Goal: Task Accomplishment & Management: Use online tool/utility

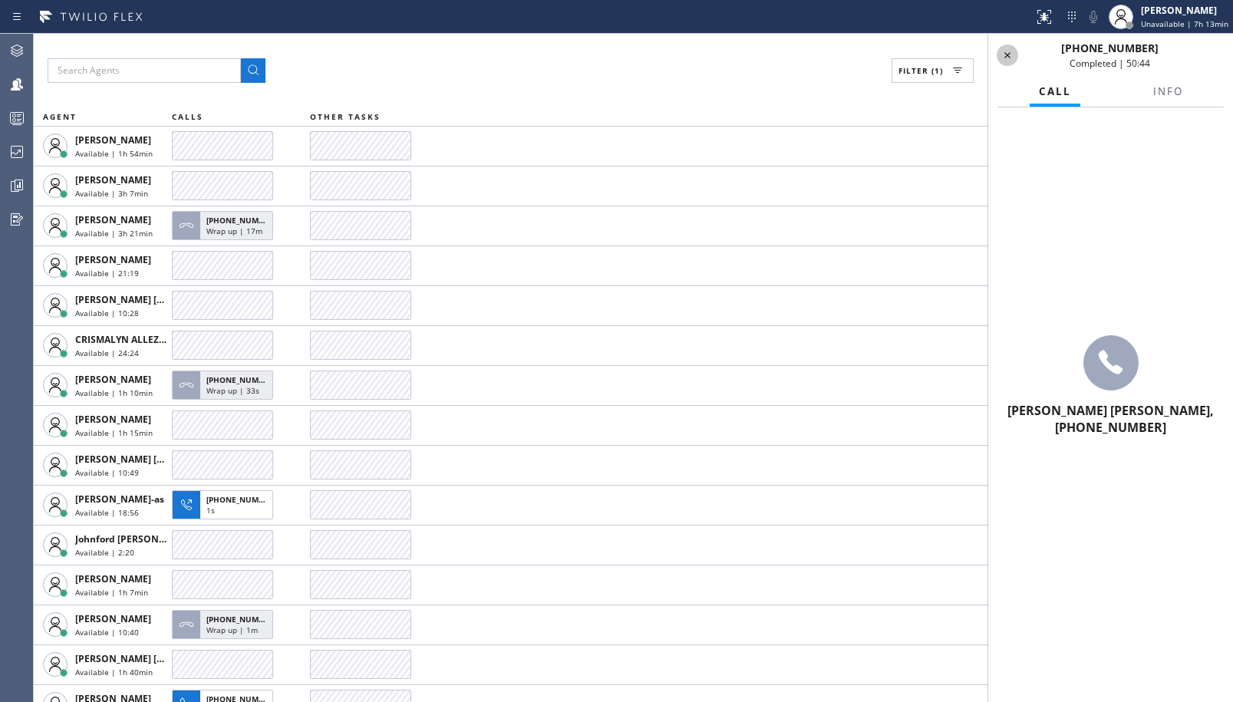
click at [1012, 58] on icon at bounding box center [1008, 55] width 18 height 18
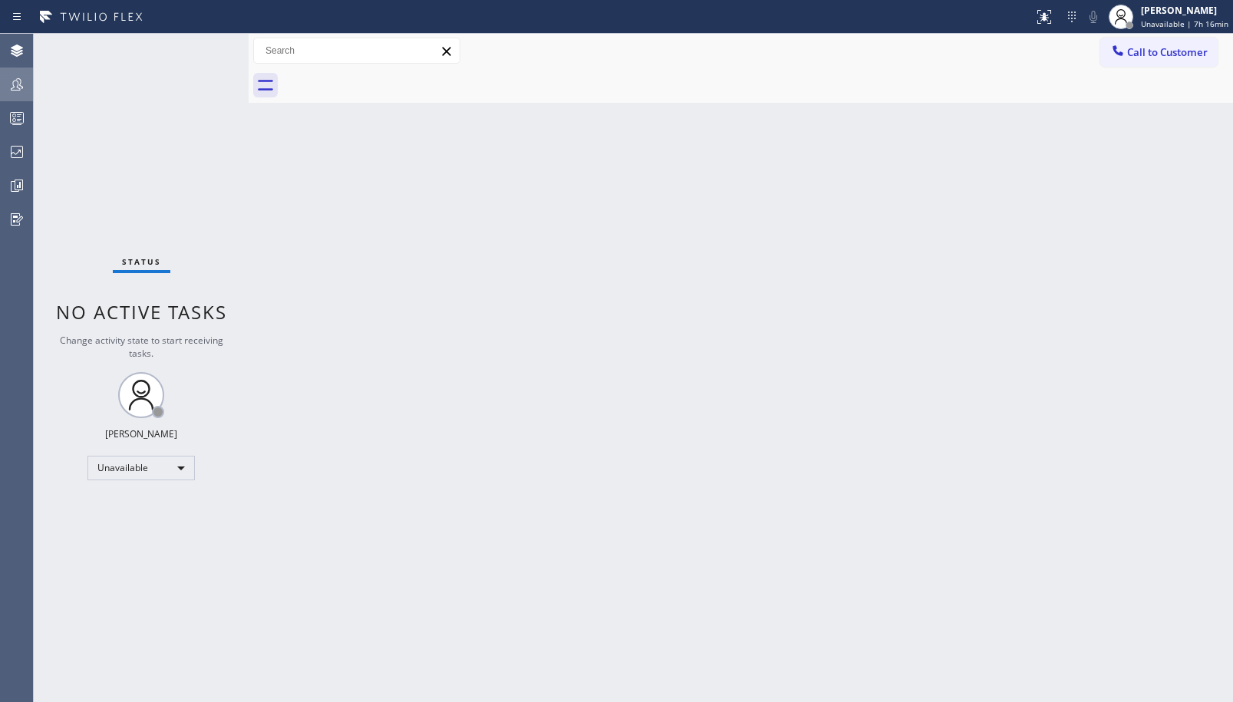
click at [21, 78] on icon at bounding box center [17, 84] width 18 height 18
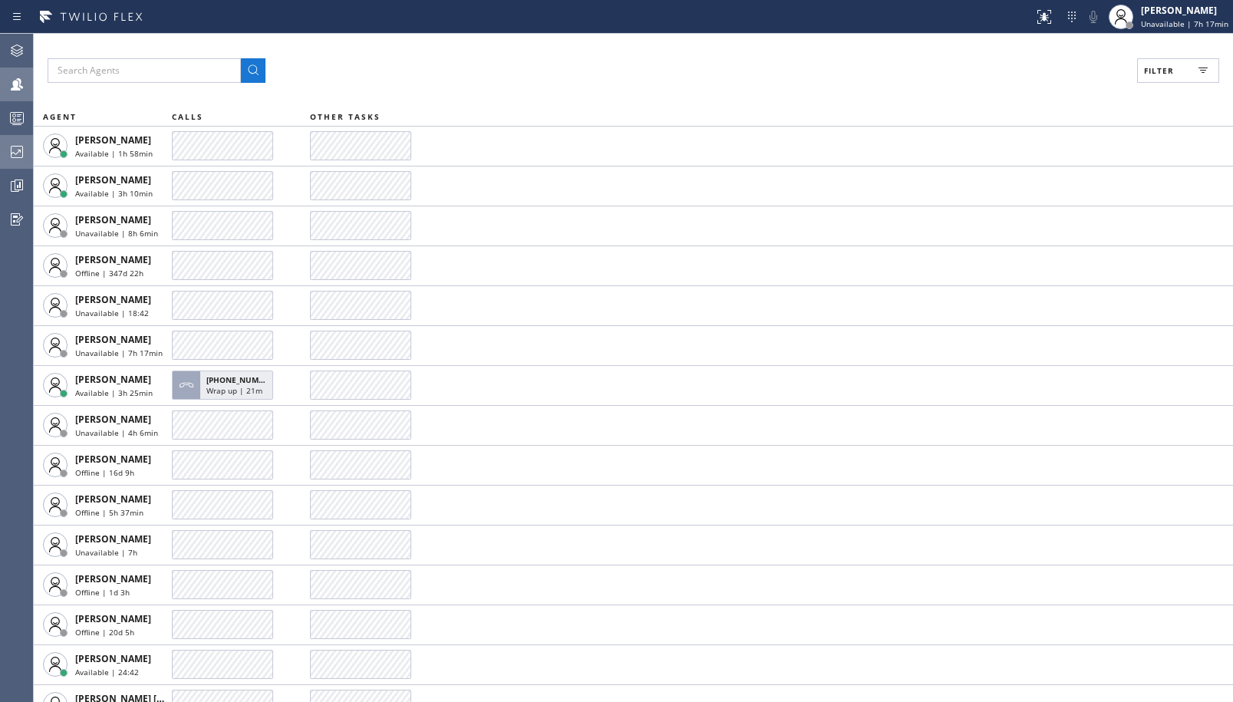
click at [24, 150] on icon at bounding box center [17, 152] width 18 height 18
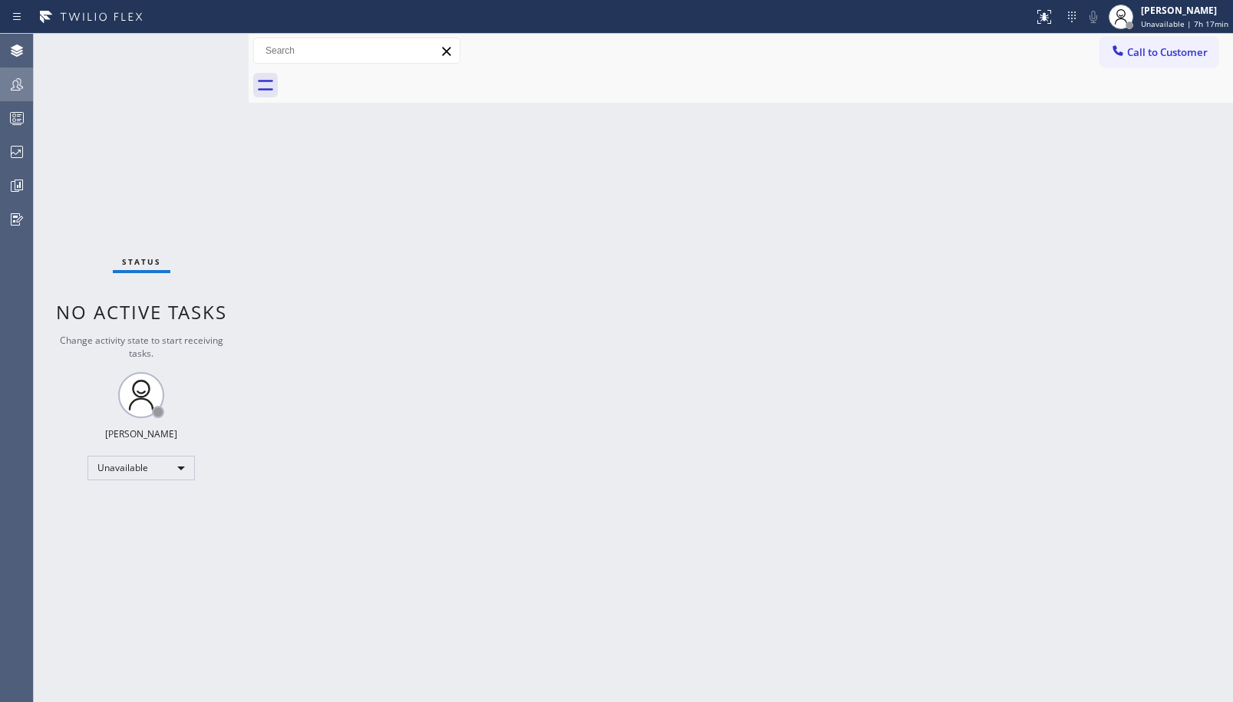
click at [13, 84] on icon at bounding box center [17, 84] width 12 height 12
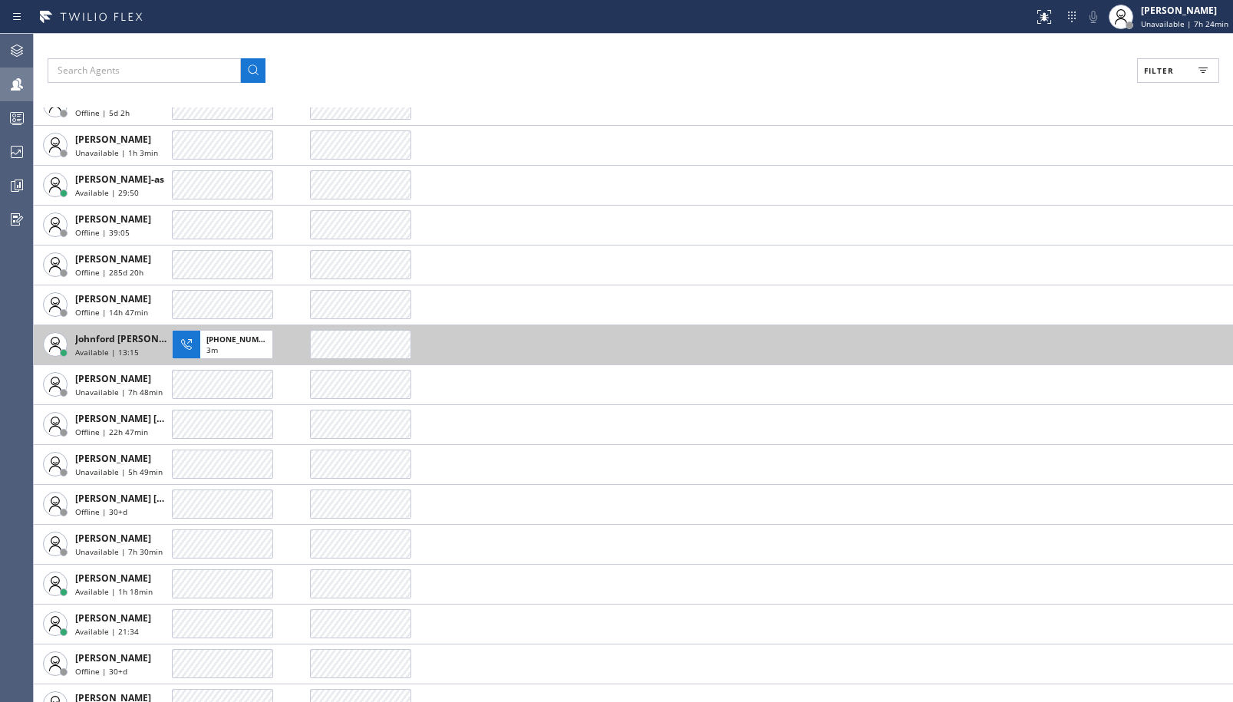
scroll to position [1919, 0]
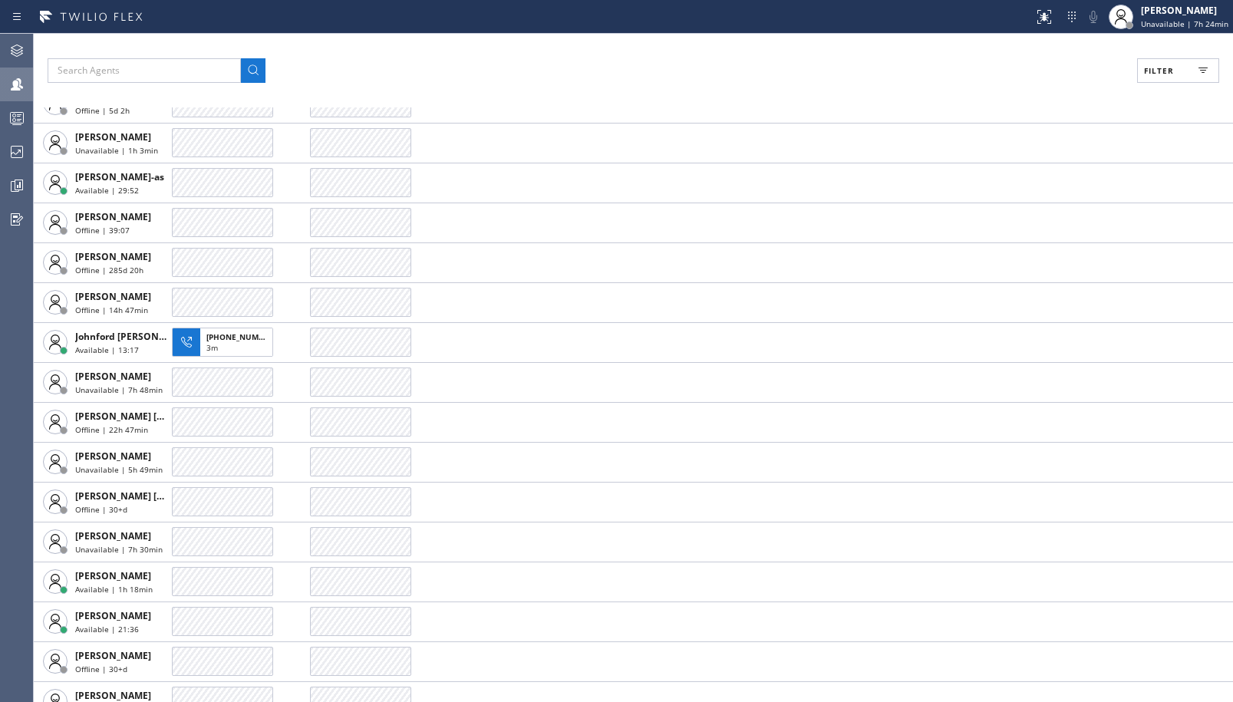
click at [1154, 77] on button "Filter" at bounding box center [1179, 70] width 82 height 25
click at [1034, 186] on label "Available" at bounding box center [1120, 181] width 202 height 13
click at [1019, 186] on input "Available" at bounding box center [1010, 181] width 18 height 18
checkbox input "true"
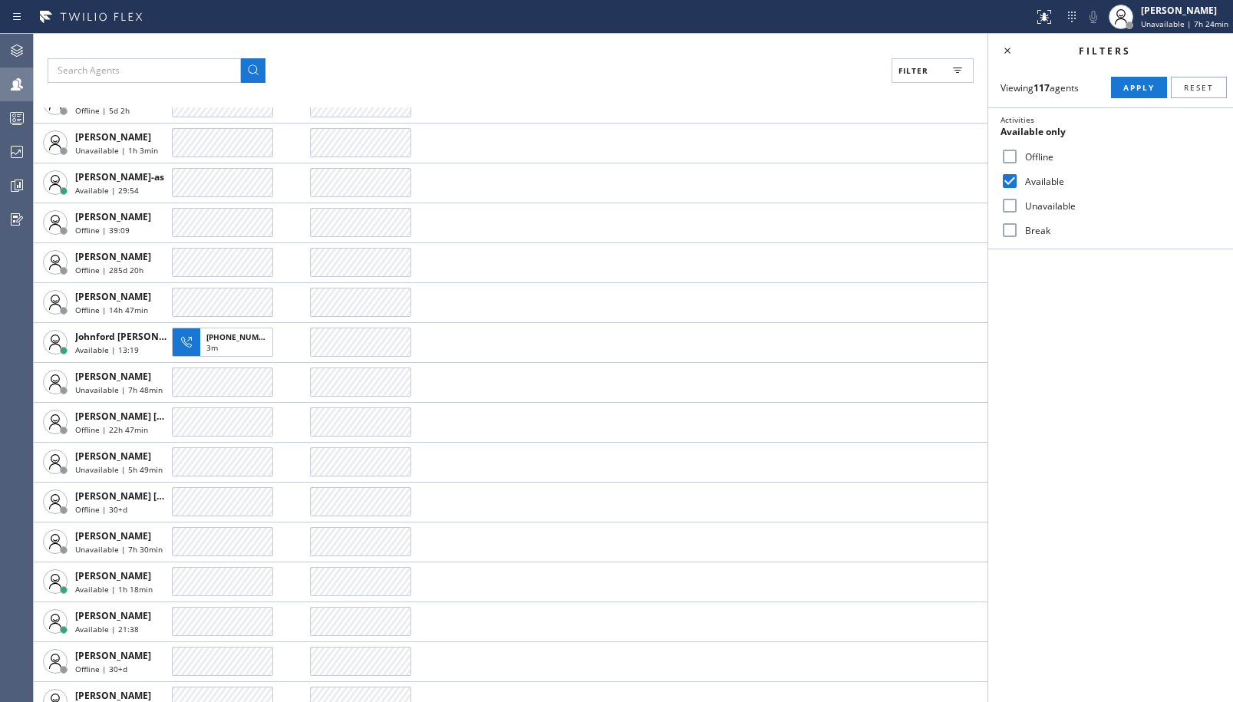
click at [1131, 91] on span "Apply" at bounding box center [1139, 87] width 31 height 11
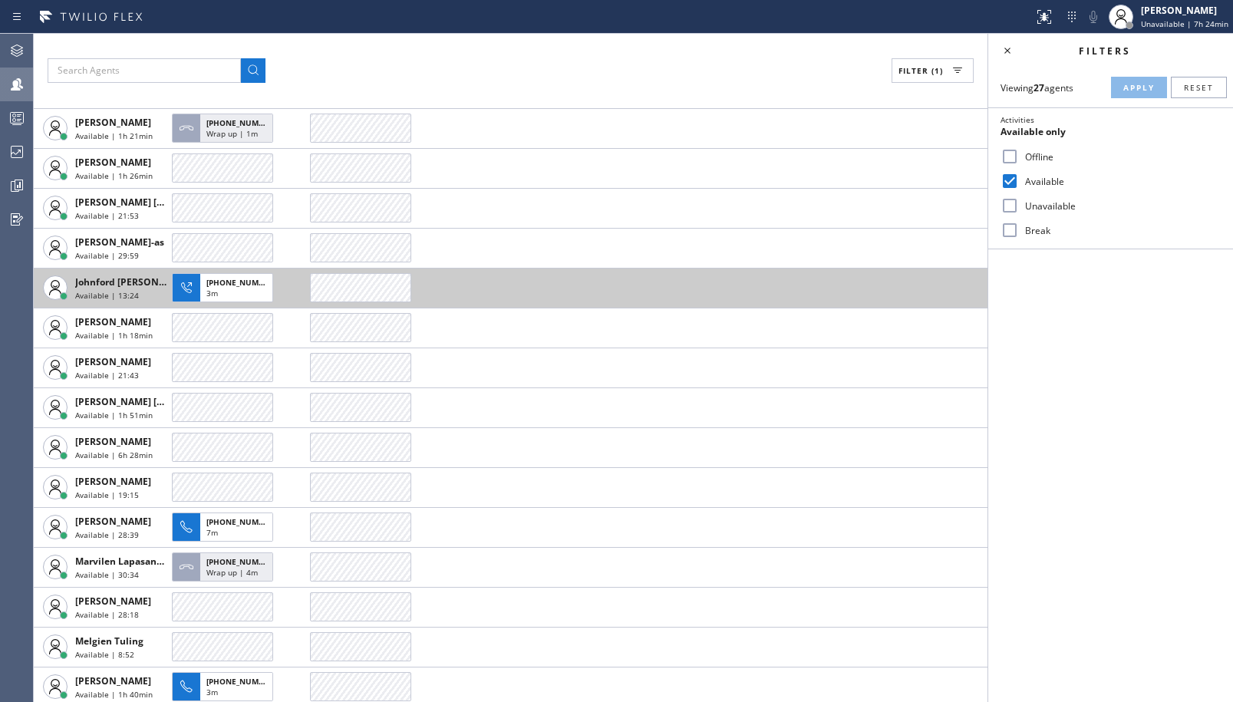
scroll to position [272, 0]
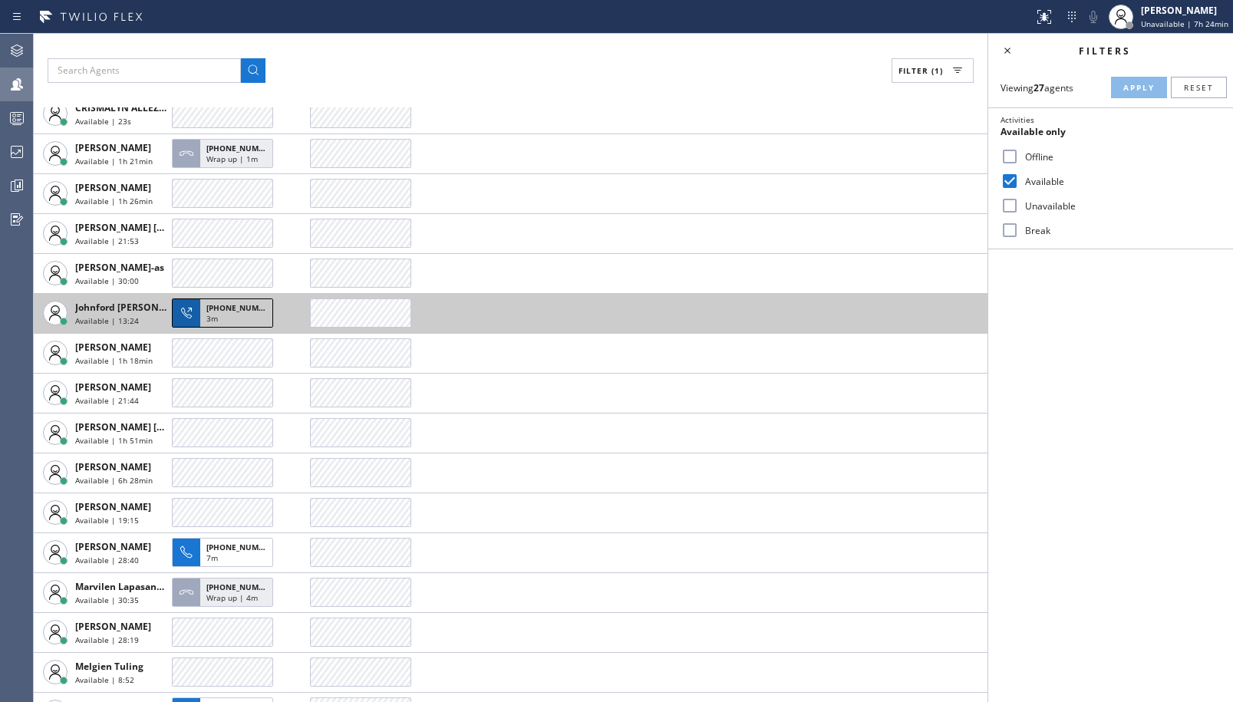
click at [214, 303] on span "+16264822872" at bounding box center [241, 307] width 70 height 11
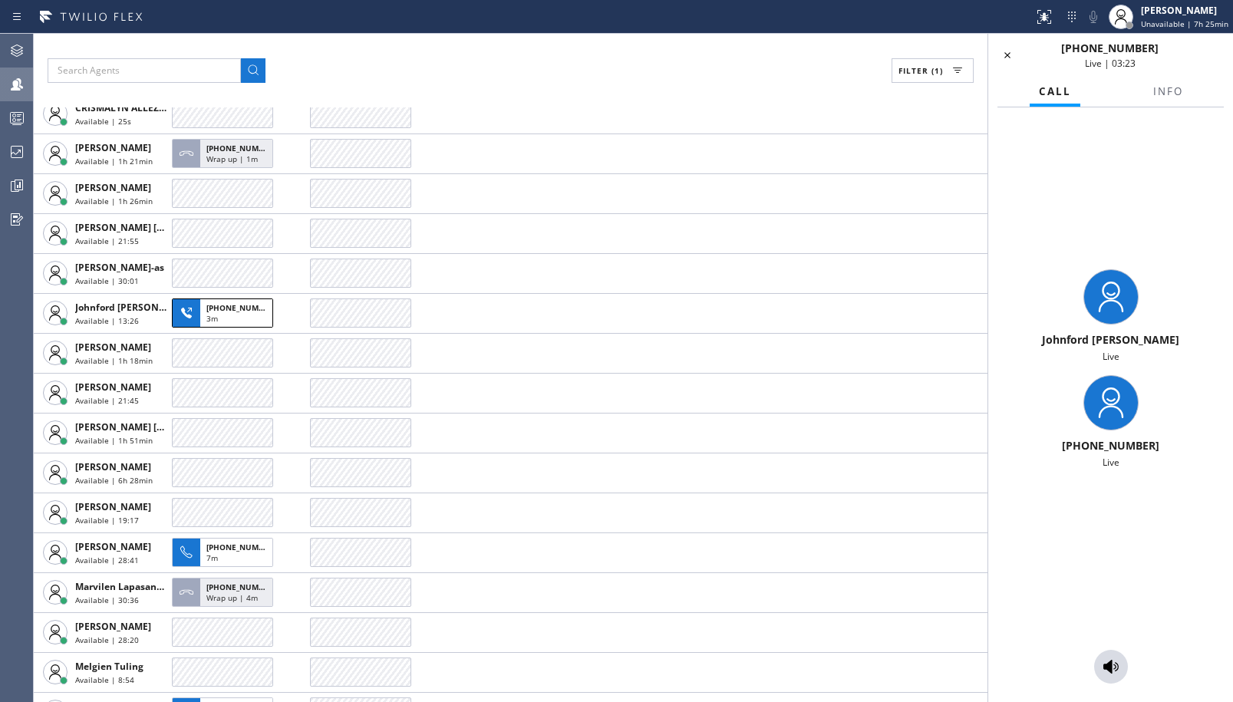
click at [1121, 450] on span "+16264822872" at bounding box center [1110, 445] width 97 height 15
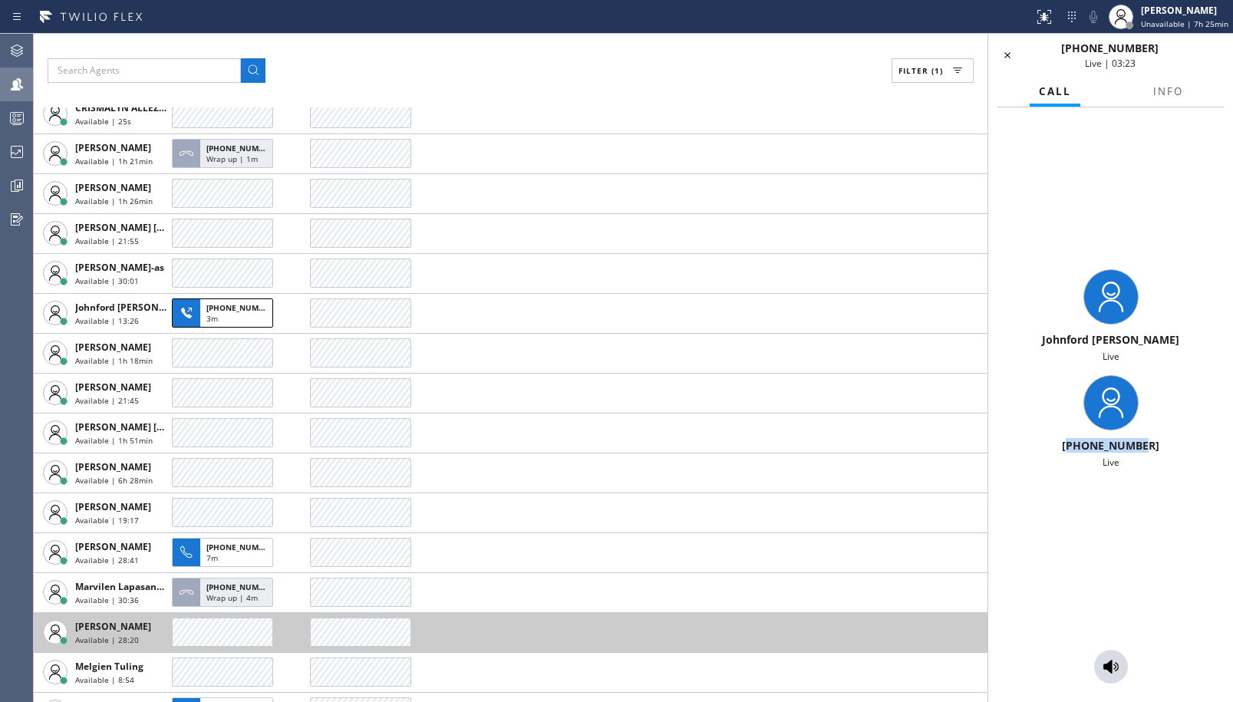
copy span "16264822872"
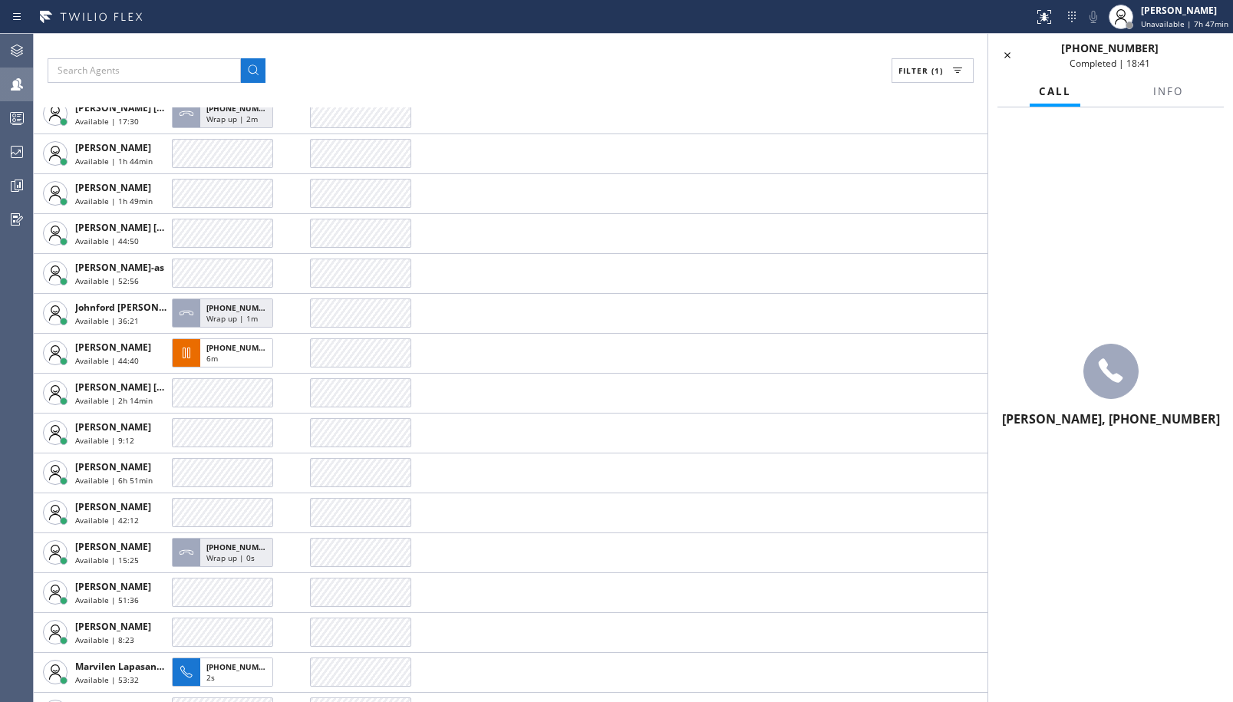
scroll to position [272, 0]
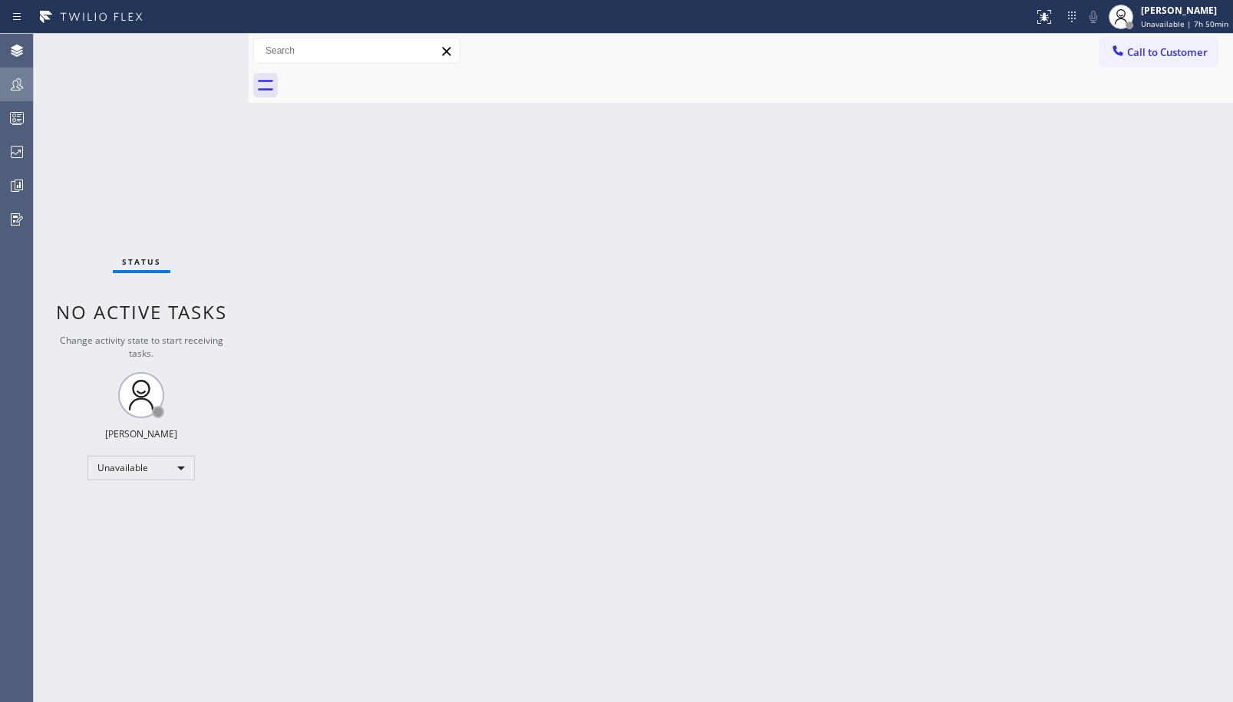
click at [12, 89] on icon at bounding box center [17, 84] width 18 height 18
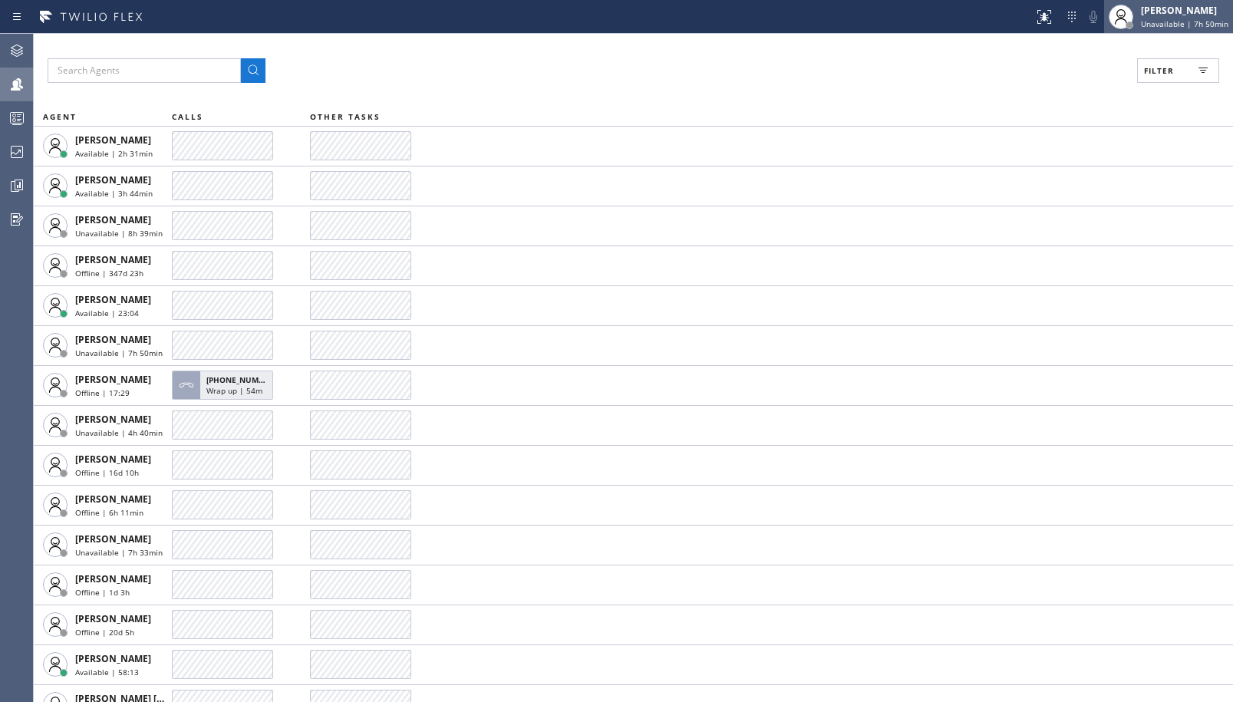
click at [1187, 28] on span "Unavailable | 7h 50min" at bounding box center [1185, 23] width 88 height 11
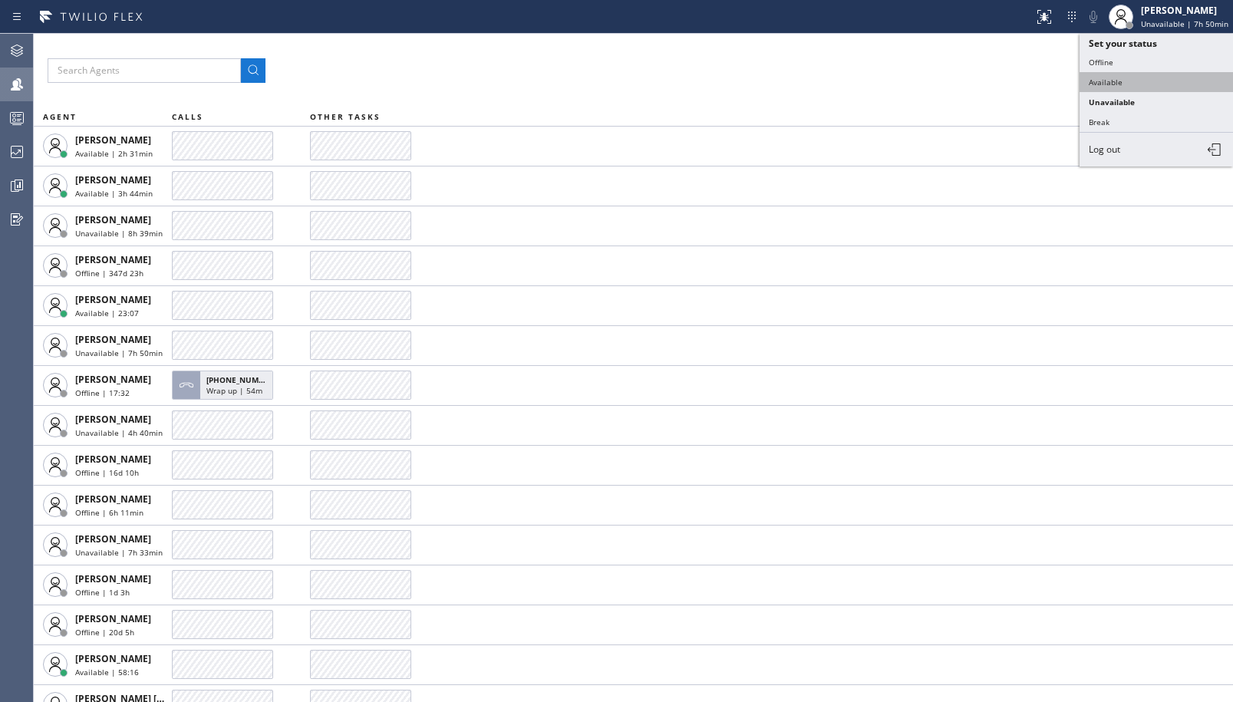
click at [1131, 77] on button "Available" at bounding box center [1157, 82] width 154 height 20
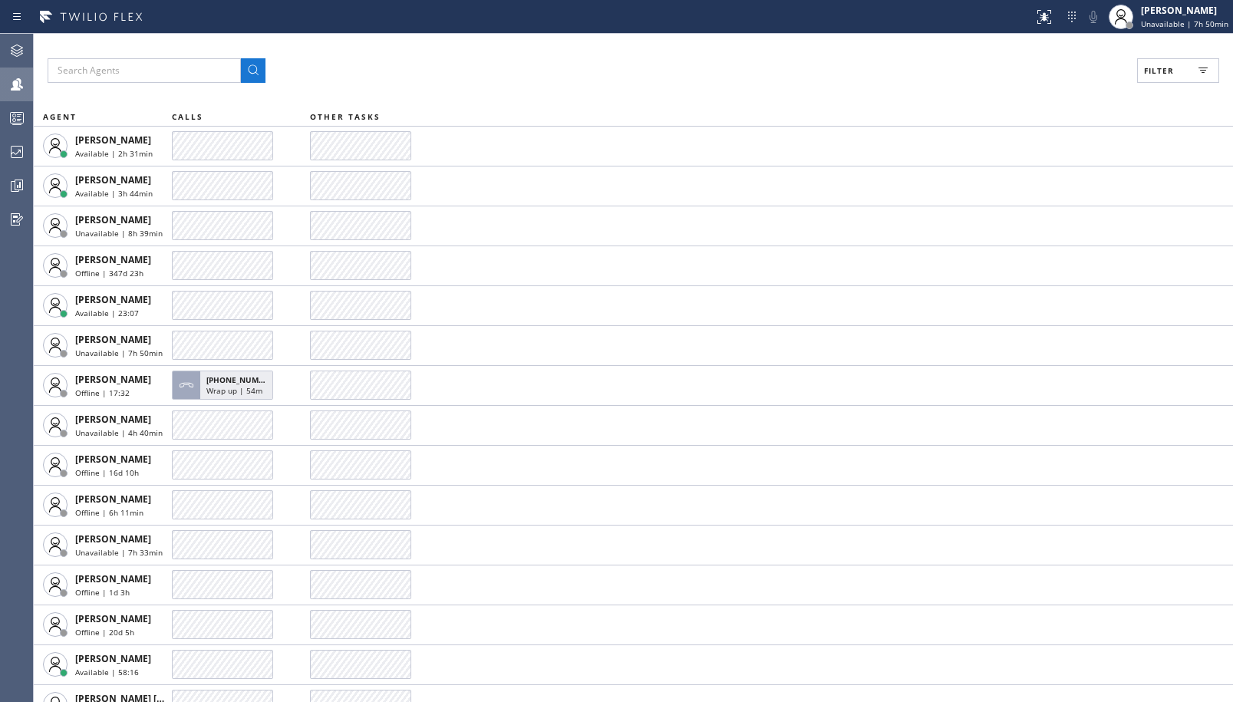
click at [1150, 69] on span "Filter" at bounding box center [1159, 70] width 30 height 11
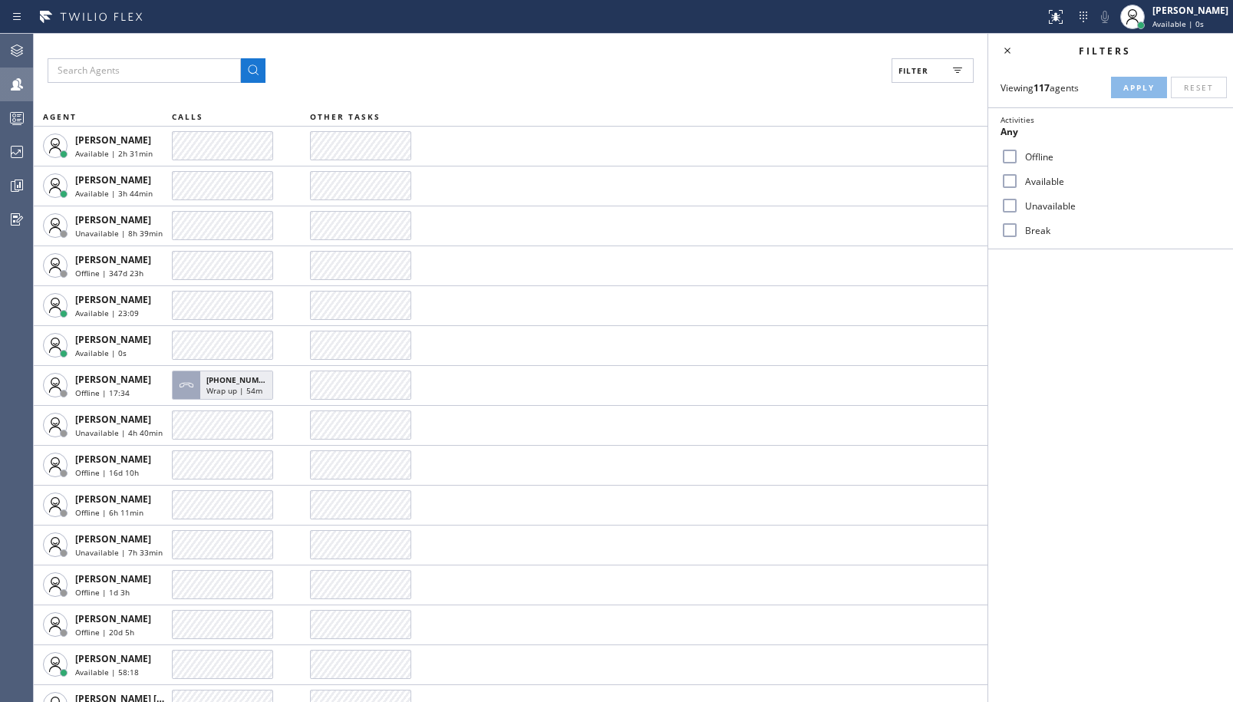
click at [1057, 187] on label "Available" at bounding box center [1120, 181] width 202 height 13
click at [1019, 187] on input "Available" at bounding box center [1010, 181] width 18 height 18
checkbox input "true"
click at [1127, 90] on span "Apply" at bounding box center [1139, 87] width 31 height 11
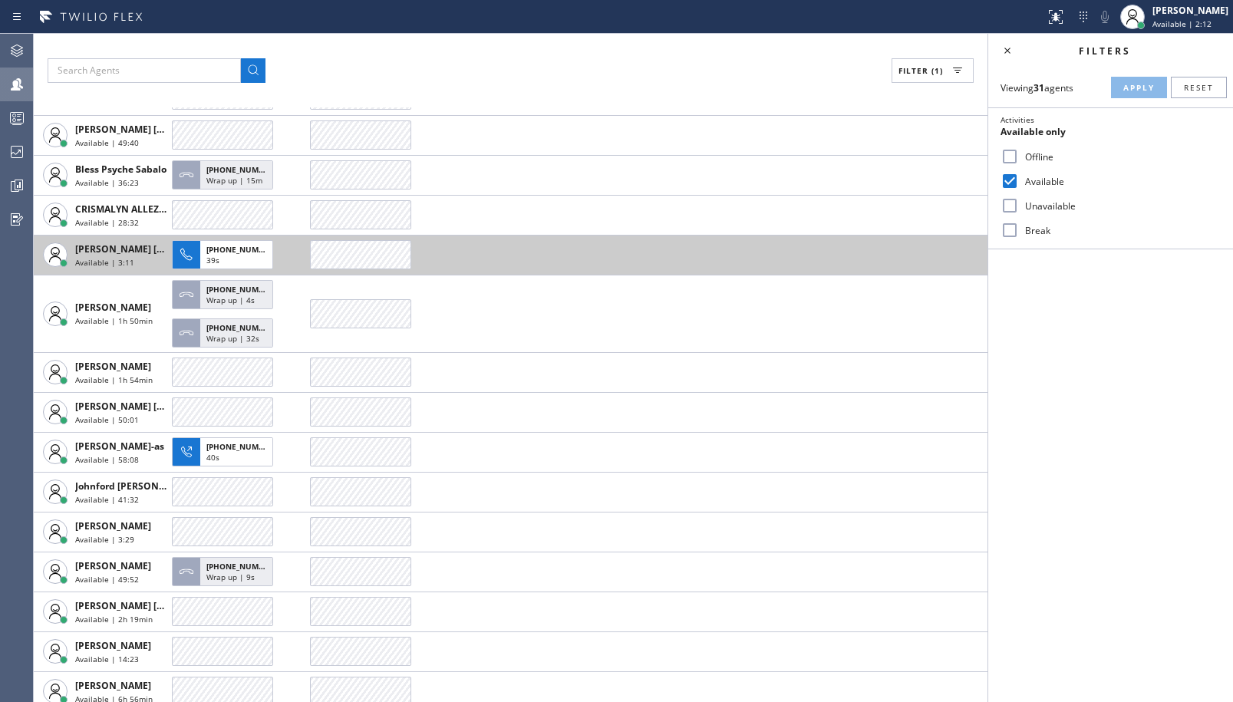
scroll to position [230, 0]
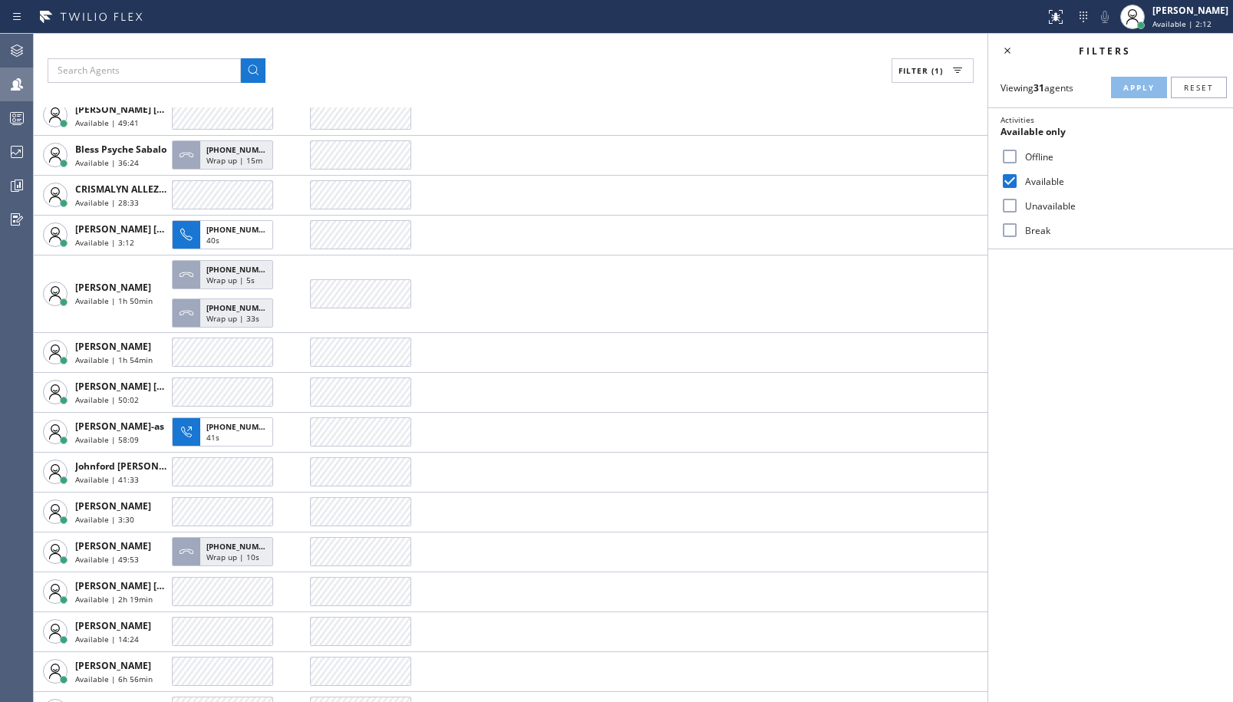
drag, startPoint x: 1031, startPoint y: 210, endPoint x: 1081, endPoint y: 172, distance: 63.6
click at [1031, 210] on label "Unavailable" at bounding box center [1120, 206] width 202 height 13
click at [1019, 210] on input "Unavailable" at bounding box center [1010, 205] width 18 height 18
checkbox input "true"
click at [1138, 81] on button "Apply" at bounding box center [1139, 87] width 56 height 21
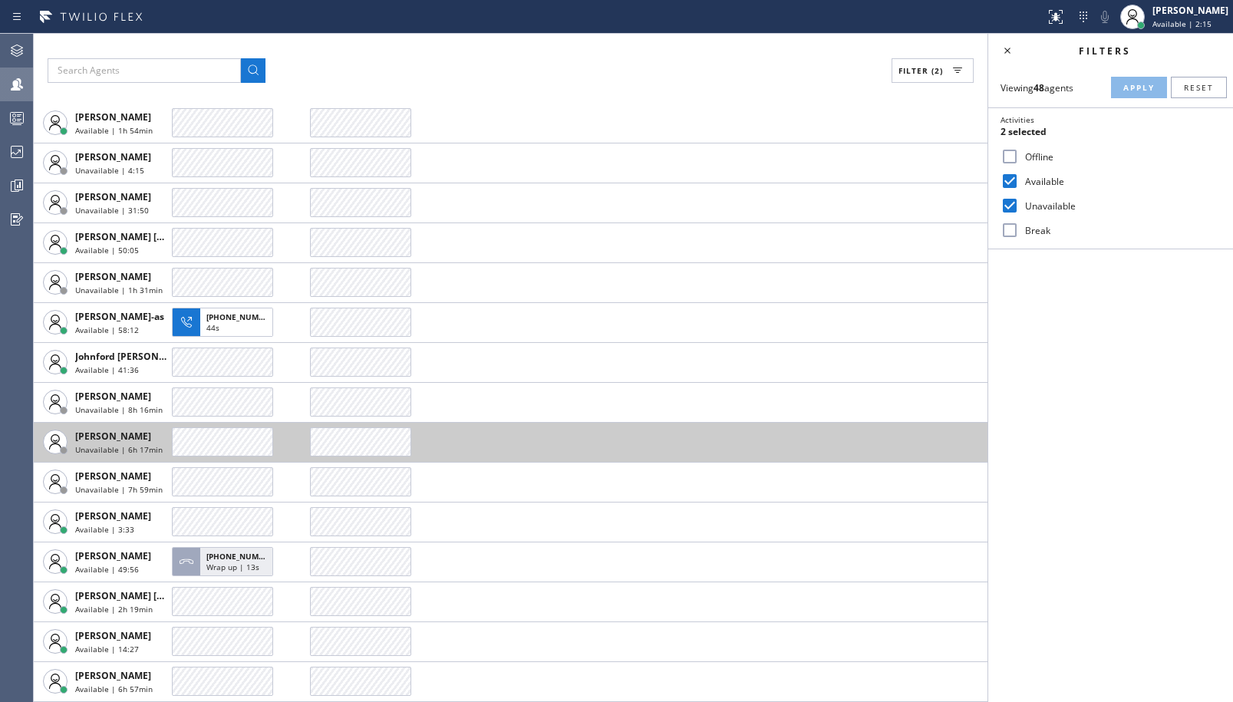
scroll to position [964, 0]
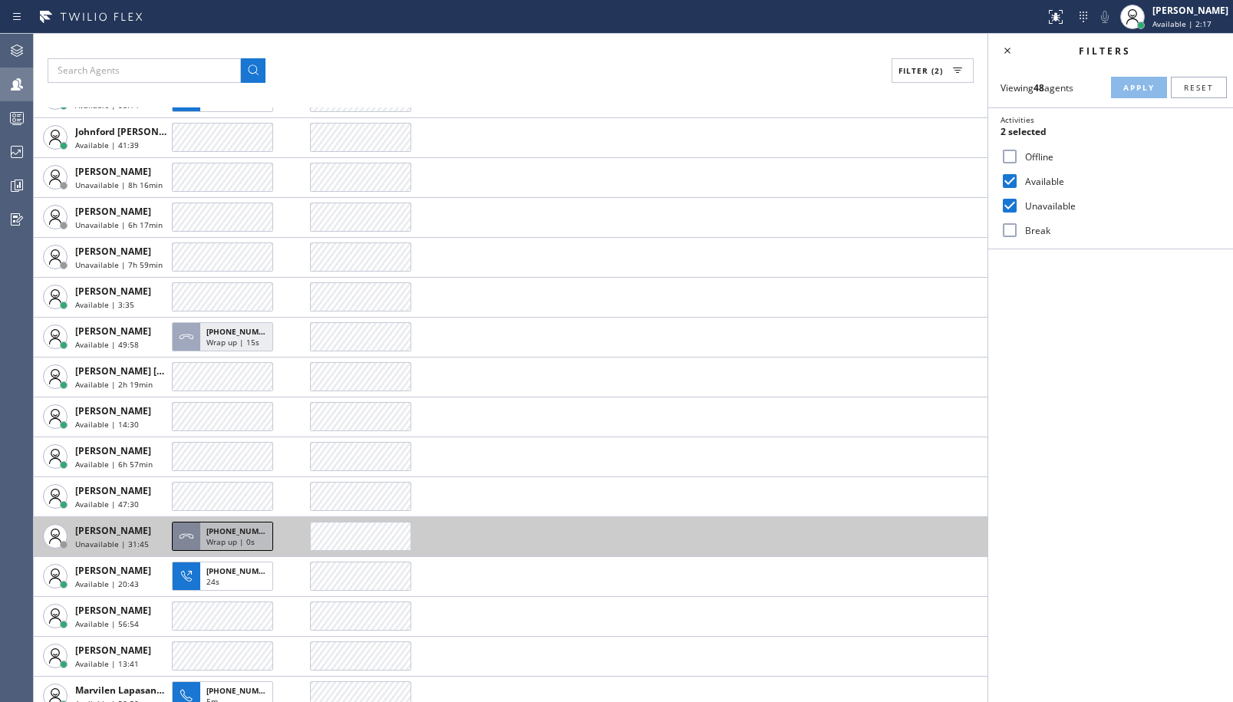
click at [243, 544] on span "Wrap up | 0s" at bounding box center [230, 542] width 48 height 11
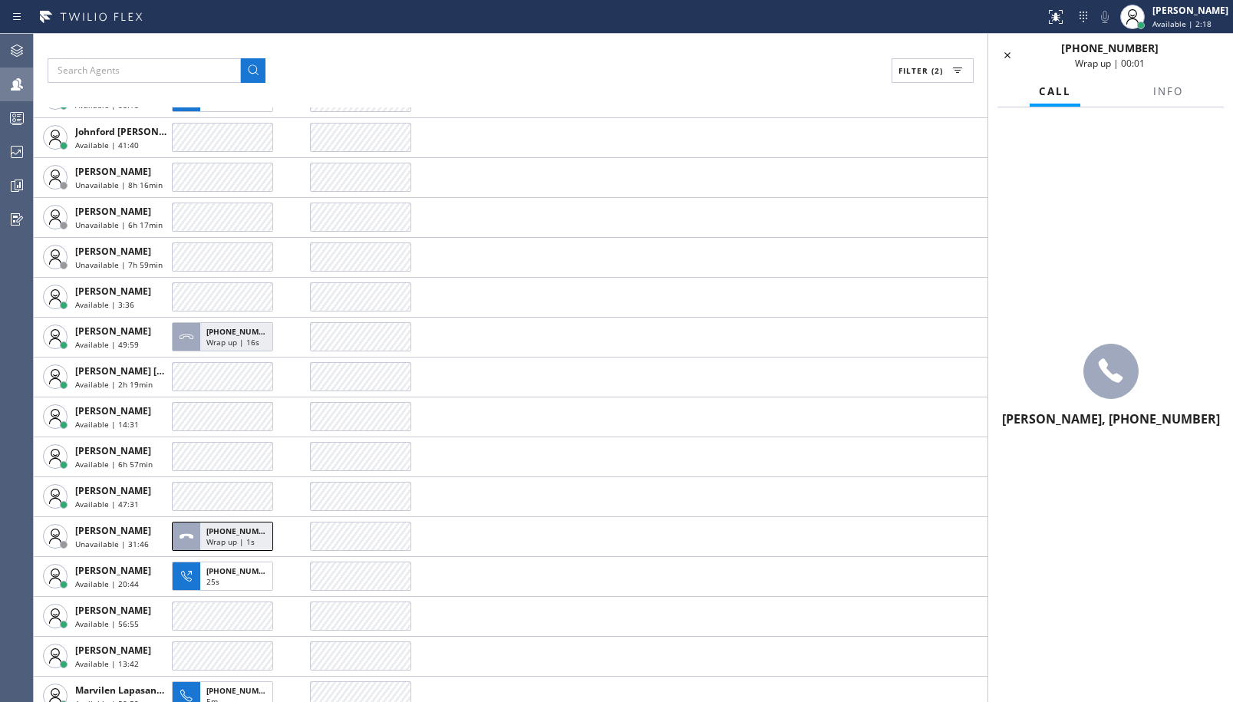
click at [1171, 411] on span "Louis Manuel Padica, +16128659196" at bounding box center [1111, 419] width 218 height 17
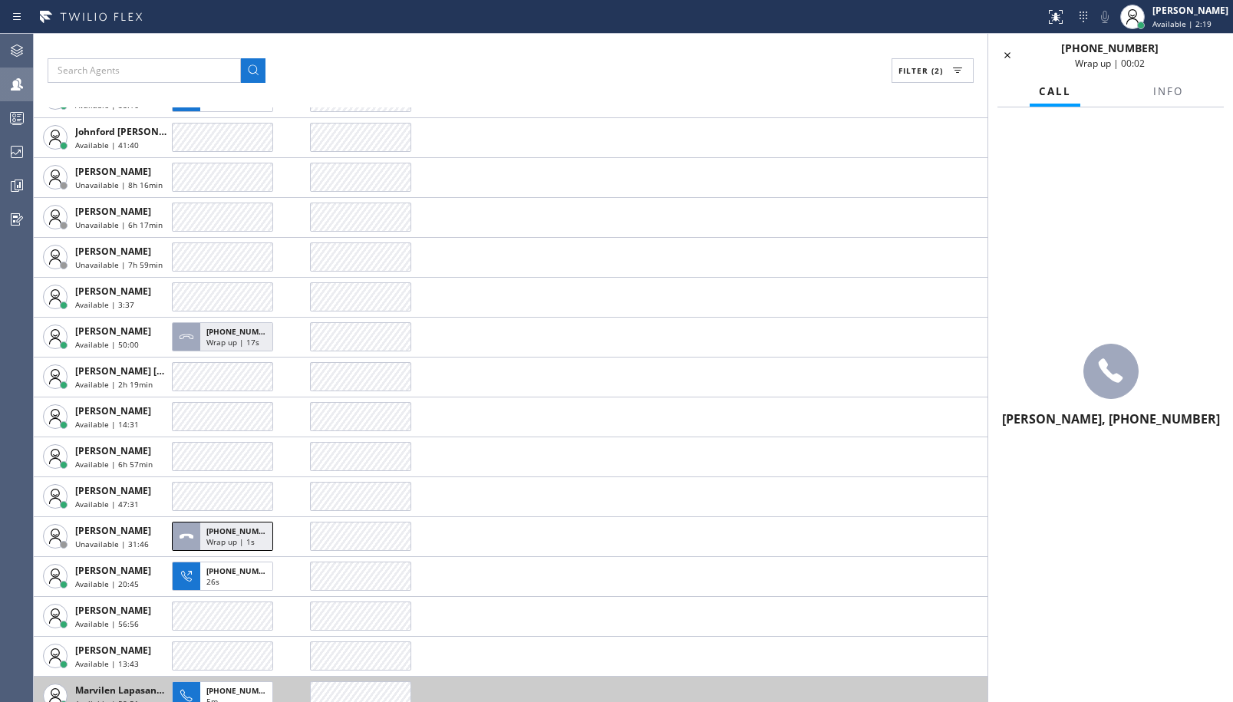
copy span "16128659196"
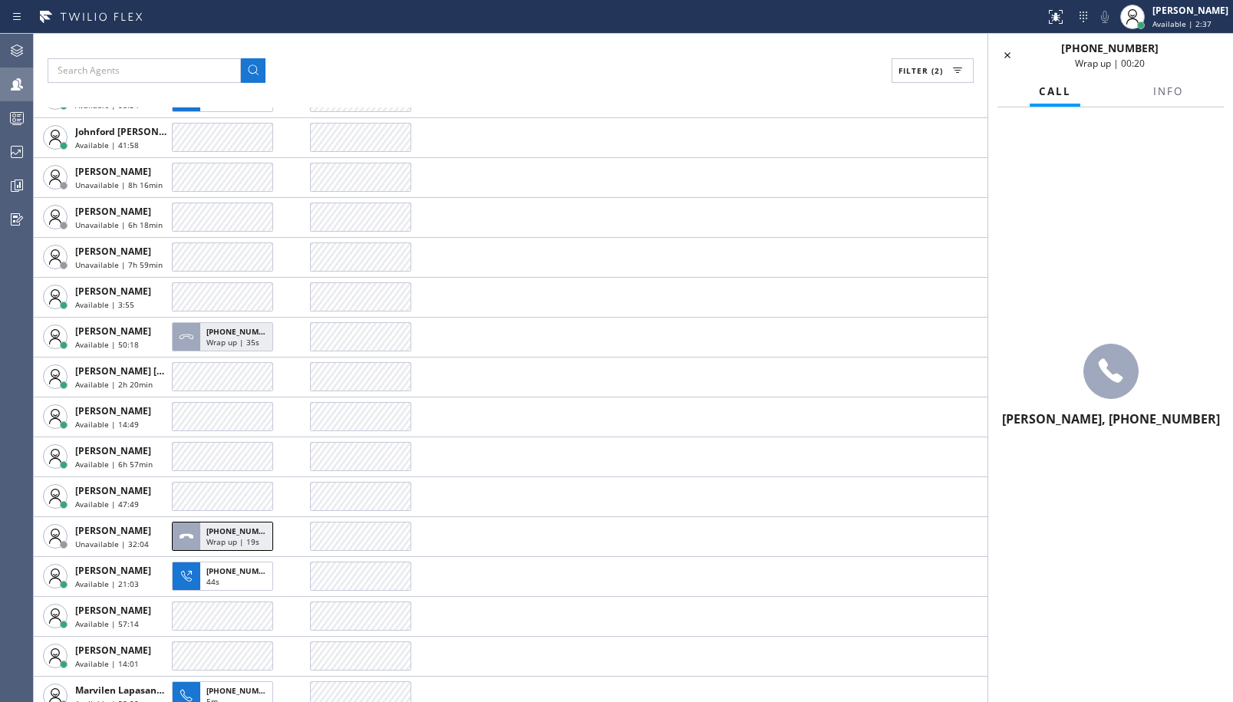
scroll to position [926, 0]
click at [1005, 55] on icon at bounding box center [1008, 55] width 18 height 18
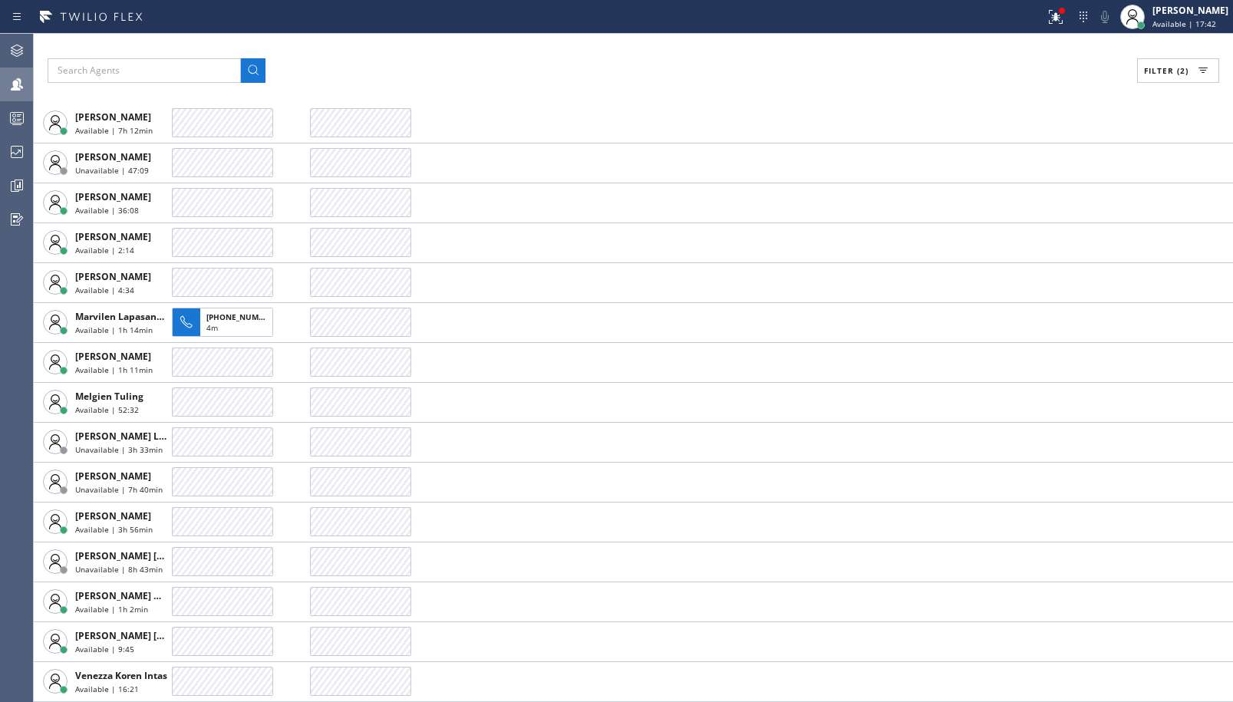
scroll to position [1194, 0]
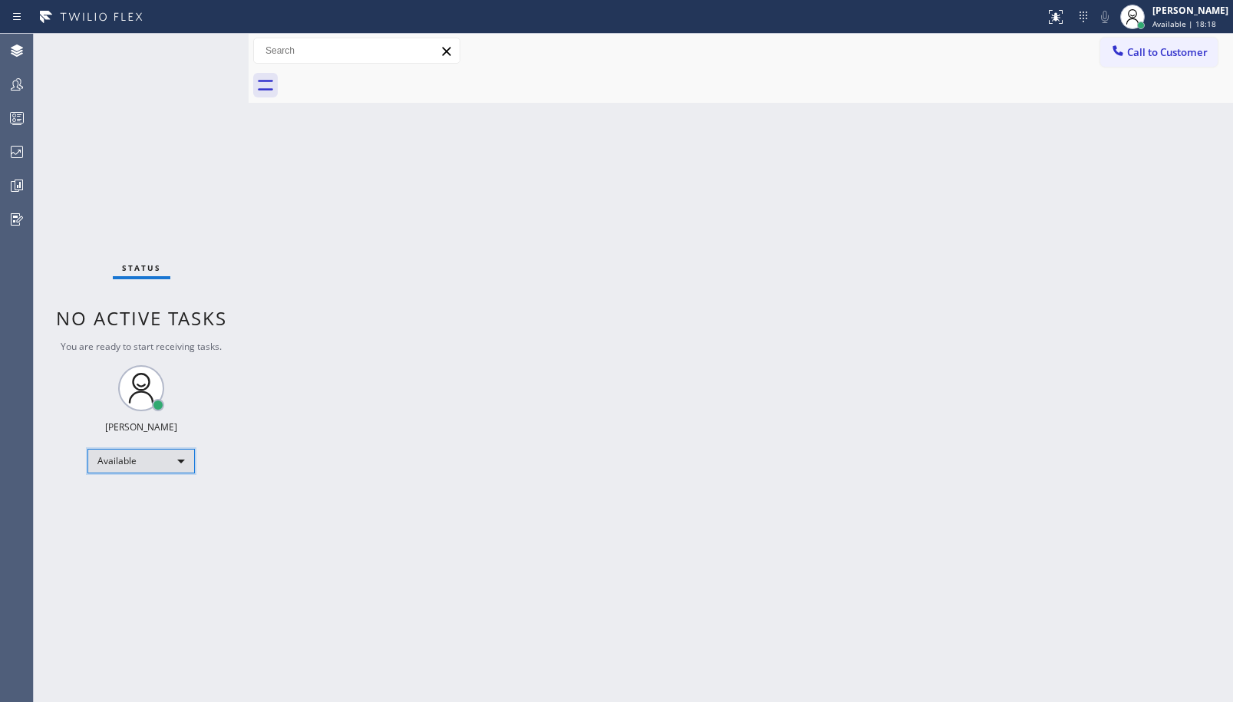
click at [176, 457] on div "Available" at bounding box center [141, 461] width 107 height 25
click at [117, 527] on li "Unavailable" at bounding box center [140, 521] width 104 height 18
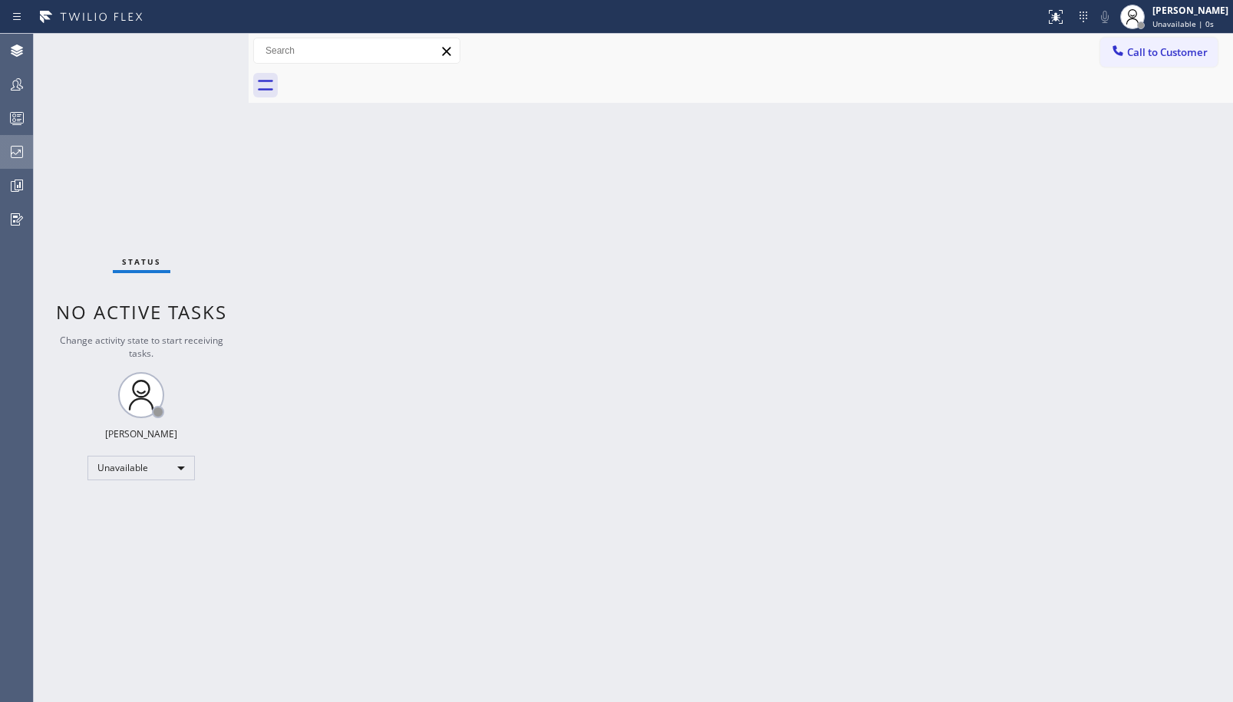
click at [12, 159] on icon at bounding box center [17, 152] width 18 height 18
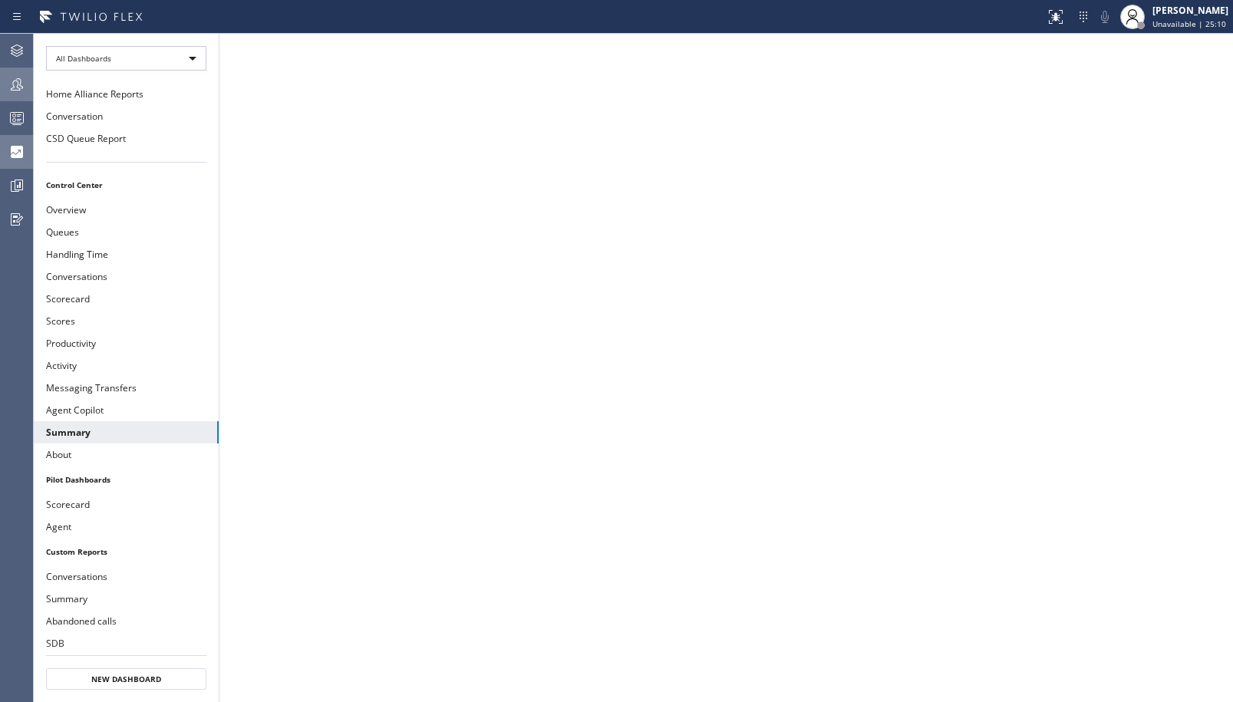
click at [29, 91] on div at bounding box center [17, 84] width 34 height 18
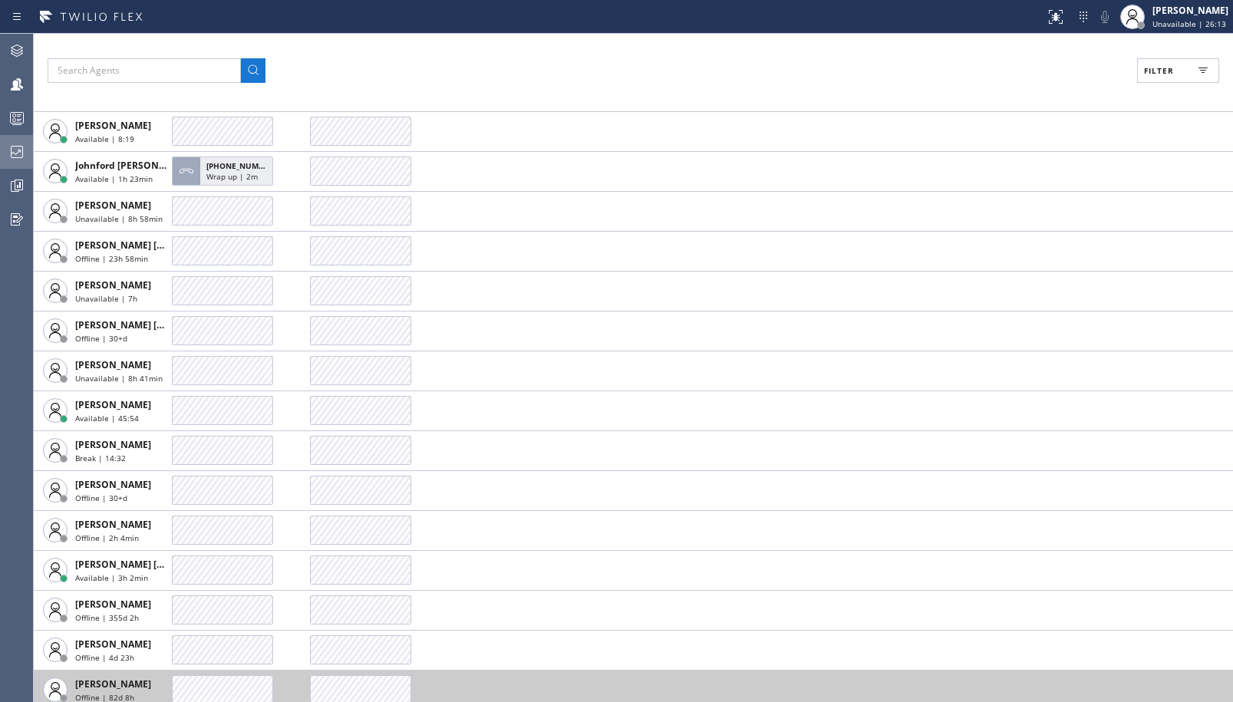
scroll to position [2379, 0]
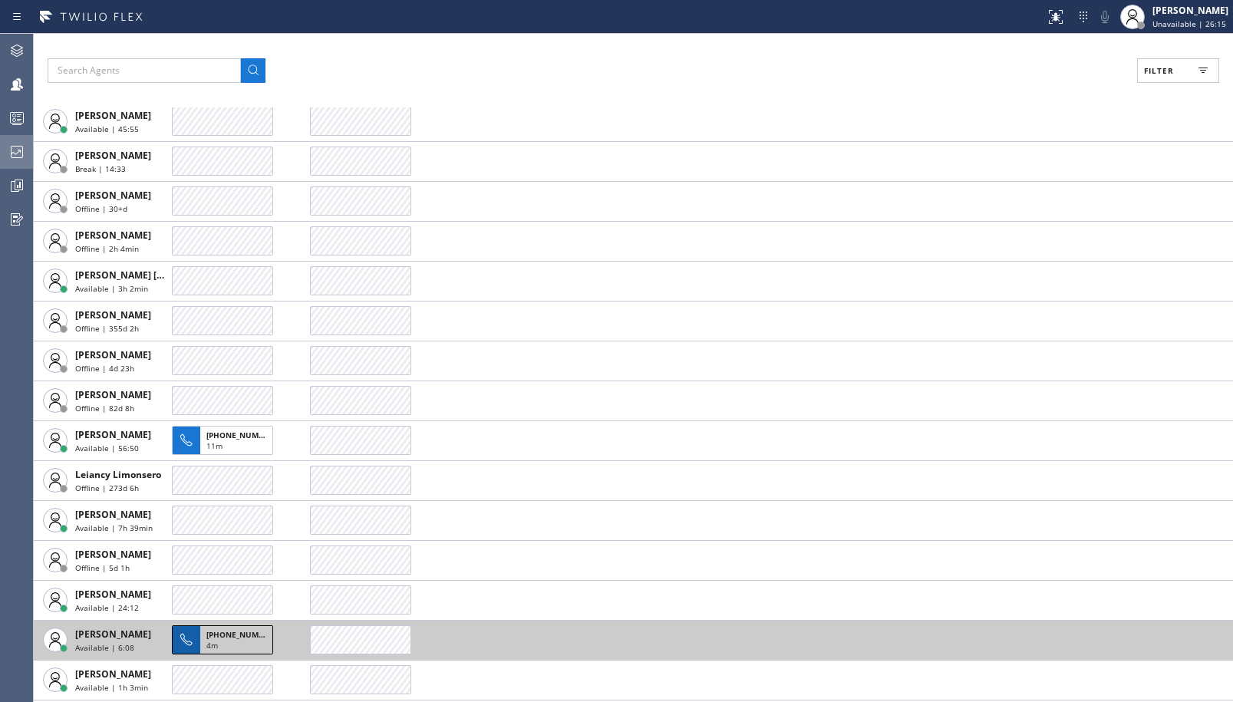
click at [241, 630] on span "[PHONE_NUMBER]" at bounding box center [241, 634] width 70 height 11
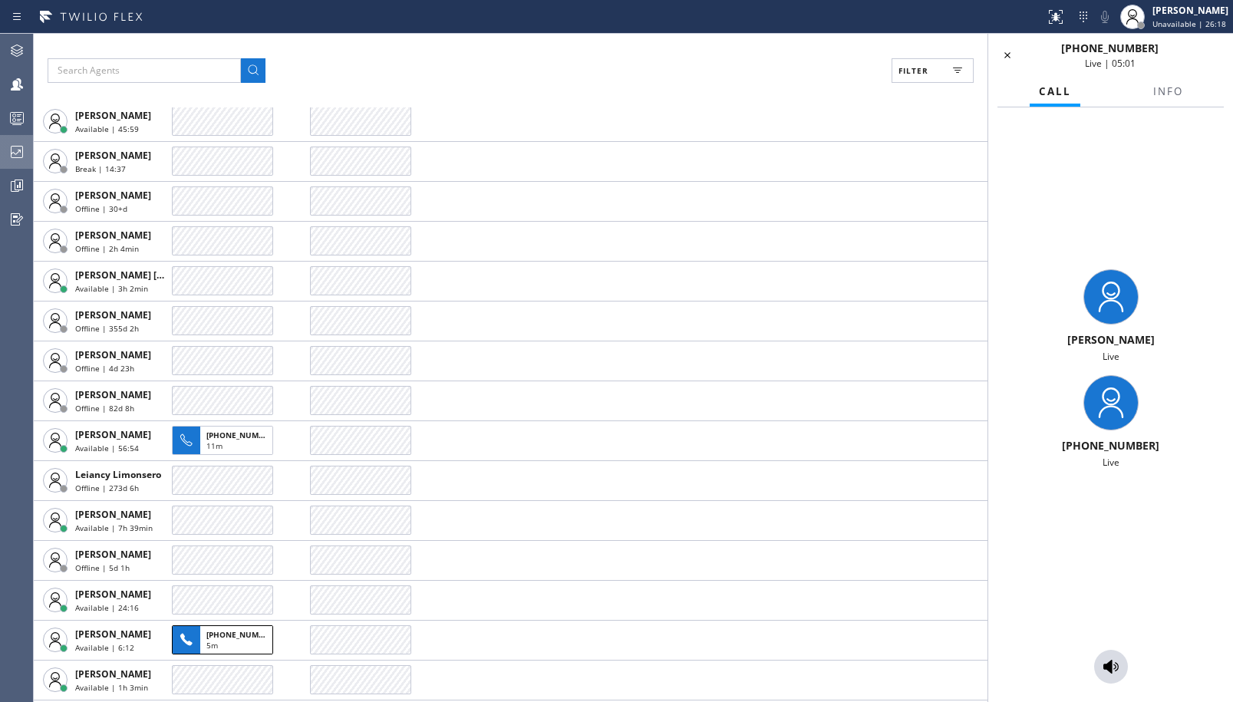
click at [1084, 441] on span "[PHONE_NUMBER]" at bounding box center [1110, 445] width 97 height 15
drag, startPoint x: 1081, startPoint y: 446, endPoint x: 1183, endPoint y: 448, distance: 102.1
click at [1183, 448] on div "[PHONE_NUMBER]" at bounding box center [1111, 445] width 233 height 15
copy span "9494161451"
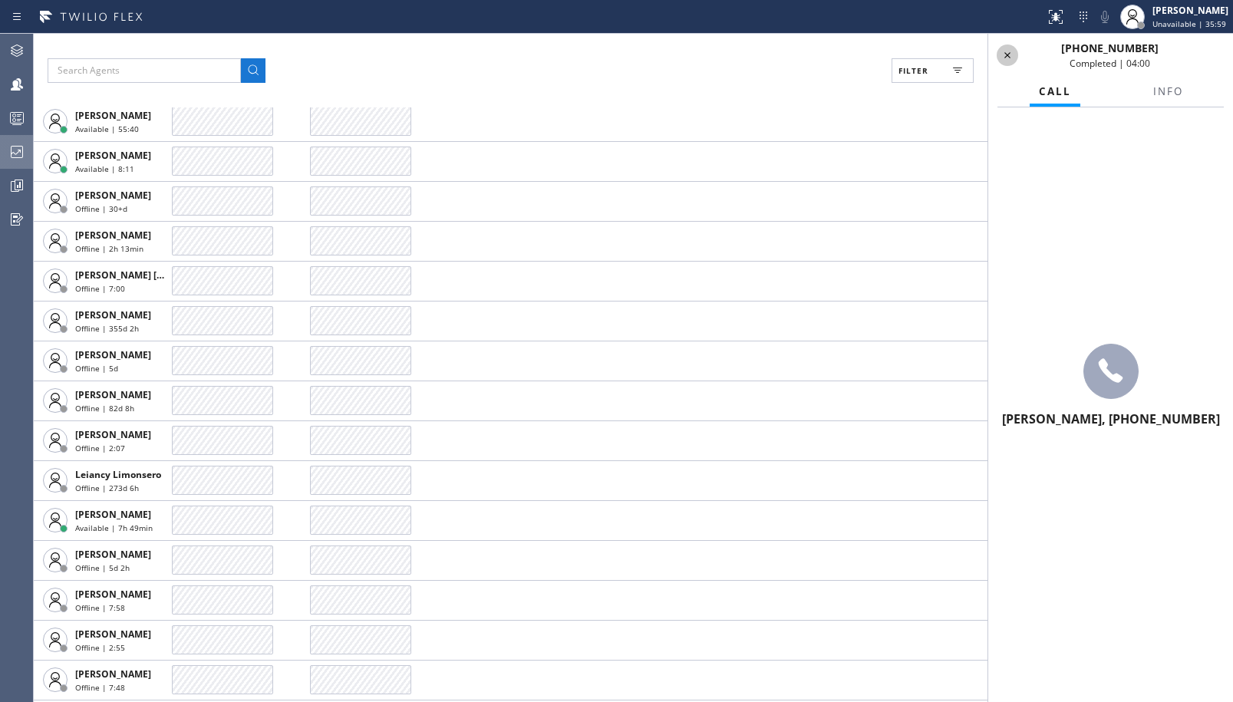
click at [1005, 51] on icon at bounding box center [1008, 55] width 18 height 18
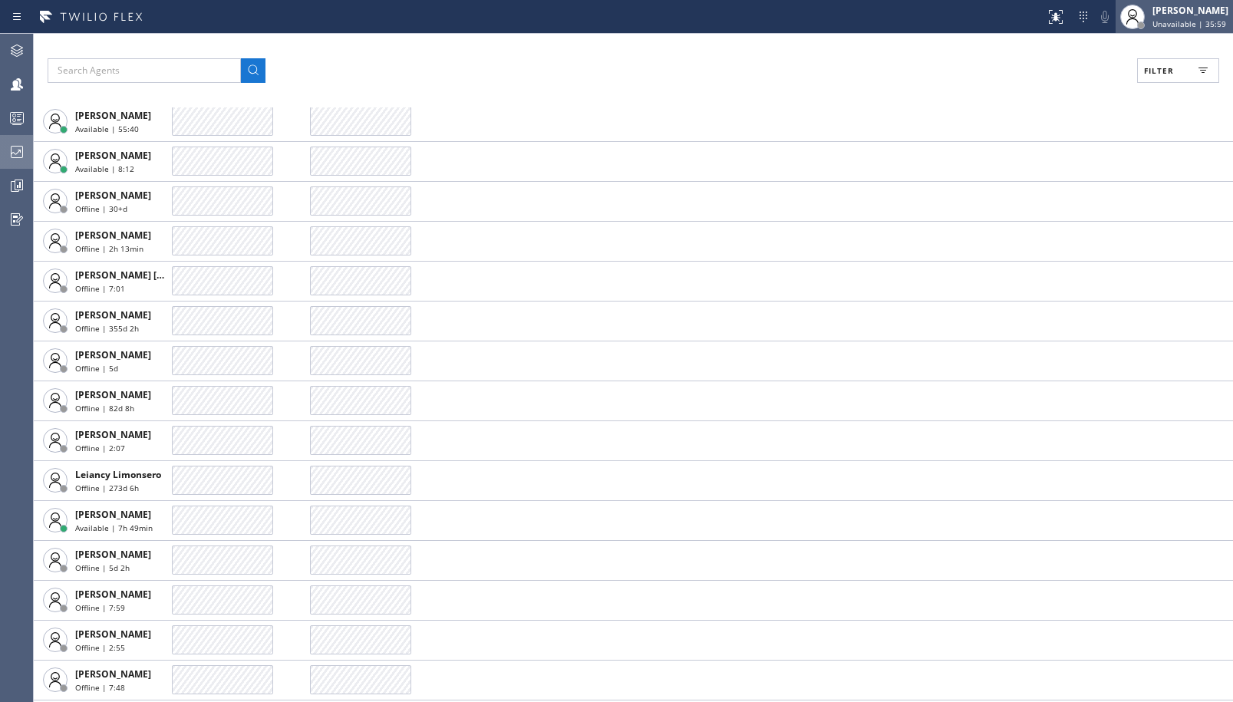
click at [1169, 15] on div "[PERSON_NAME]" at bounding box center [1191, 10] width 76 height 13
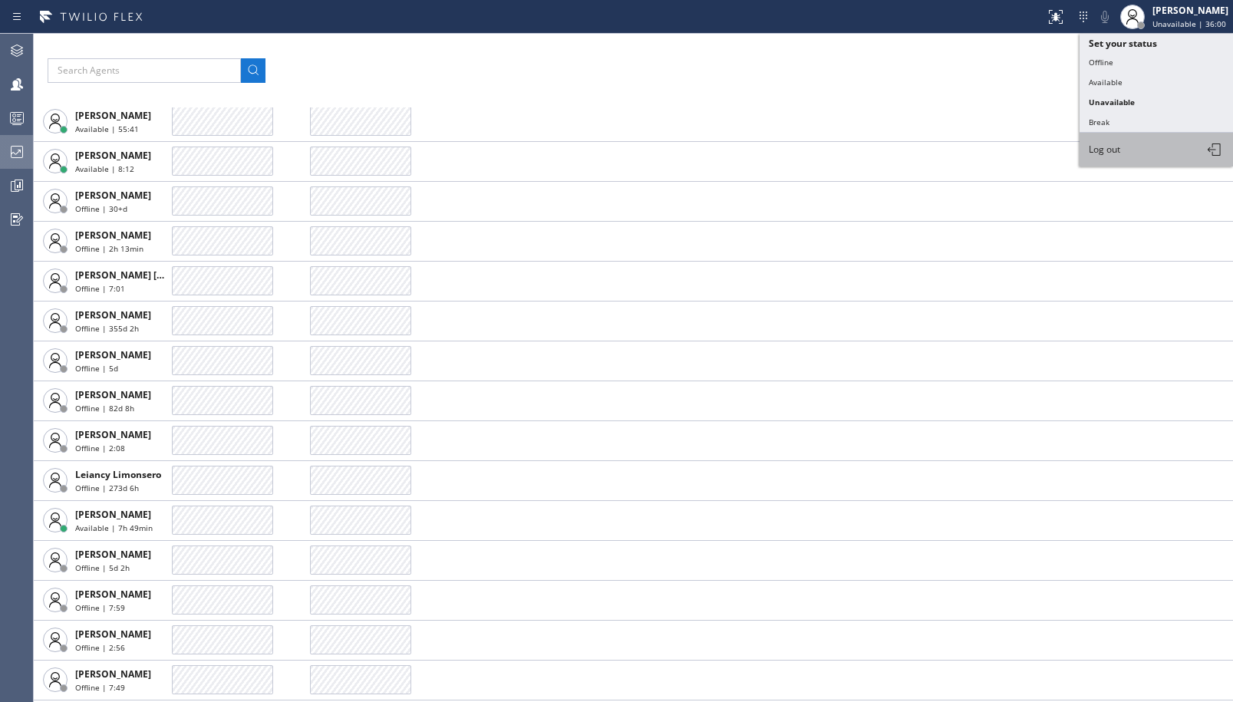
click at [1129, 151] on button "Log out" at bounding box center [1157, 150] width 154 height 34
